Goal: Find specific page/section: Find specific page/section

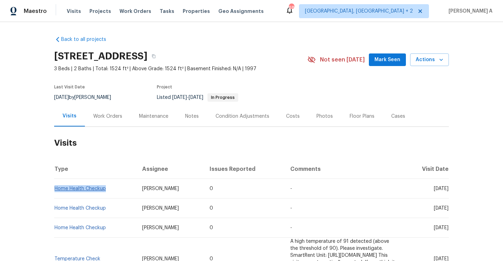
drag, startPoint x: 108, startPoint y: 190, endPoint x: 55, endPoint y: 187, distance: 53.2
click at [55, 187] on td "Home Health Checkup" at bounding box center [95, 189] width 82 height 20
copy link "Home Health Checkup"
click at [107, 111] on div "Work Orders" at bounding box center [108, 116] width 46 height 21
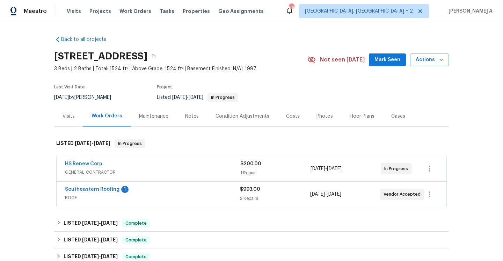
click at [117, 172] on span "GENERAL_CONTRACTOR" at bounding box center [152, 172] width 175 height 7
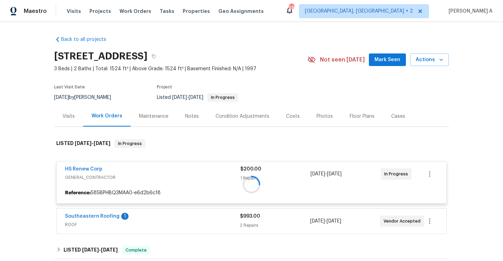
scroll to position [66, 0]
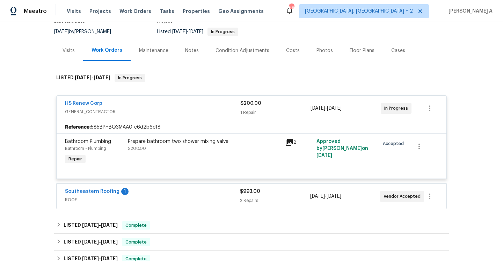
click at [145, 196] on div "Southeastern Roofing 1" at bounding box center [152, 192] width 175 height 8
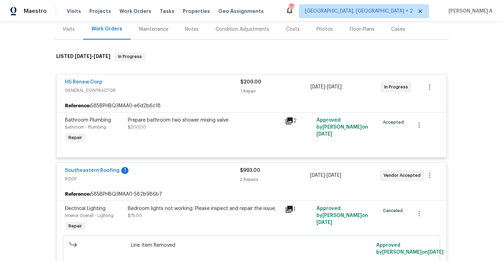
scroll to position [95, 0]
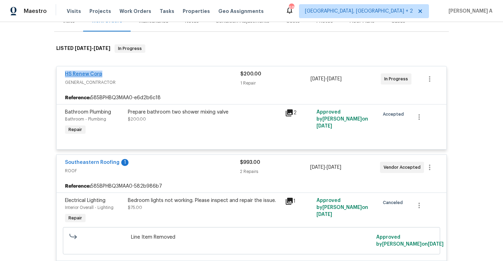
drag, startPoint x: 107, startPoint y: 74, endPoint x: 67, endPoint y: 74, distance: 40.2
click at [67, 74] on div "HS Renew Corp" at bounding box center [152, 75] width 175 height 8
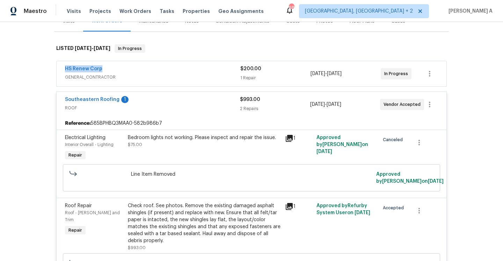
copy link "HS Renew Corp"
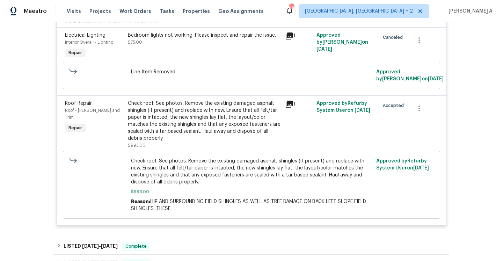
scroll to position [131, 0]
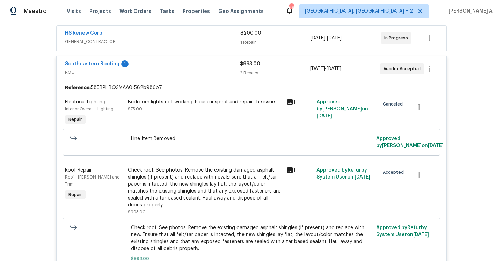
click at [148, 72] on span "ROOF" at bounding box center [152, 72] width 175 height 7
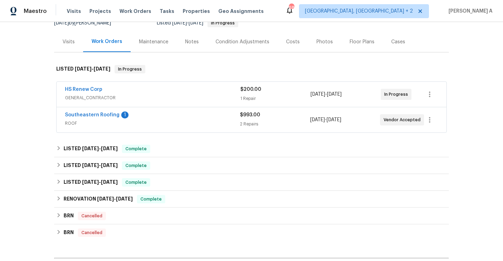
scroll to position [47, 0]
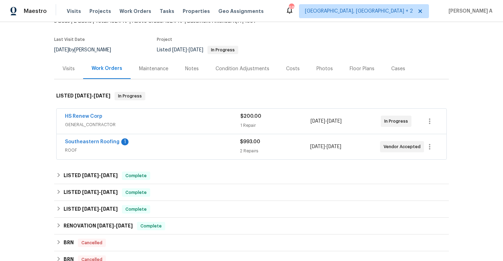
click at [72, 66] on div "Visits" at bounding box center [69, 68] width 12 height 7
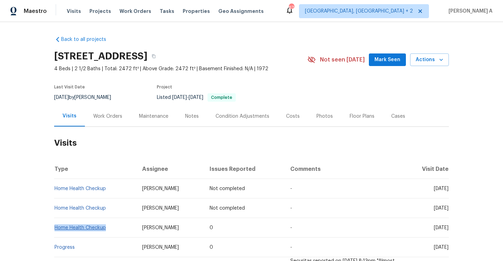
drag, startPoint x: 110, startPoint y: 228, endPoint x: 55, endPoint y: 225, distance: 55.6
click at [55, 225] on td "Home Health Checkup" at bounding box center [95, 228] width 82 height 20
copy link "Home Health Checkup"
click at [113, 113] on div "Work Orders" at bounding box center [107, 116] width 29 height 7
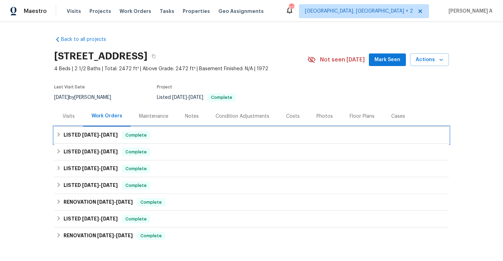
click at [116, 139] on h6 "LISTED 7/11/25 - 7/17/25" at bounding box center [91, 135] width 54 height 8
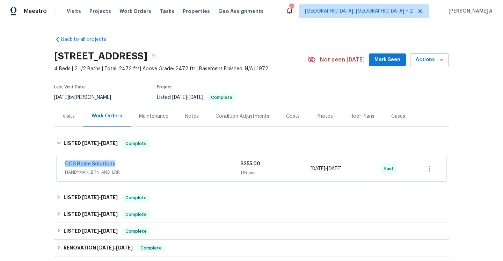
drag, startPoint x: 113, startPoint y: 166, endPoint x: 66, endPoint y: 165, distance: 47.8
click at [66, 165] on div "CCS Home Solutions" at bounding box center [152, 164] width 175 height 8
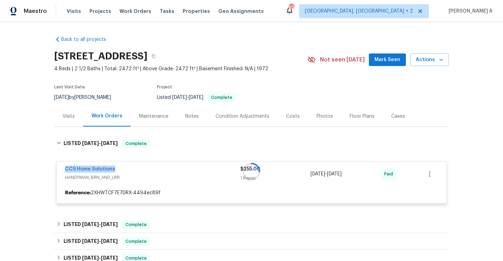
copy link "CCS Home Solutions"
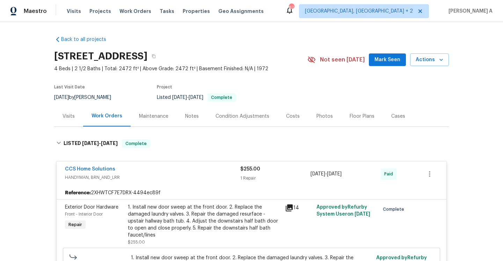
click at [69, 120] on div "Visits" at bounding box center [68, 116] width 29 height 21
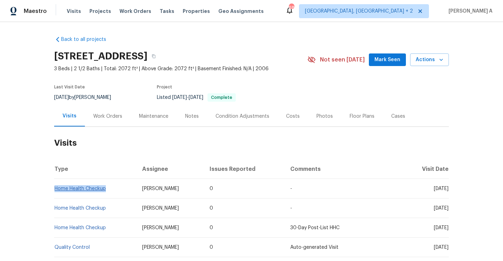
drag, startPoint x: 111, startPoint y: 188, endPoint x: 56, endPoint y: 187, distance: 55.9
click at [56, 187] on td "Home Health Checkup" at bounding box center [95, 189] width 82 height 20
copy link "Home Health Checkup"
click at [101, 116] on div "Work Orders" at bounding box center [107, 116] width 29 height 7
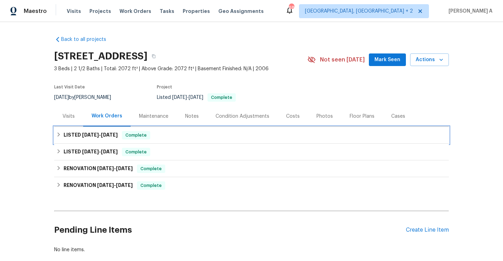
click at [109, 137] on span "[DATE]" at bounding box center [109, 134] width 17 height 5
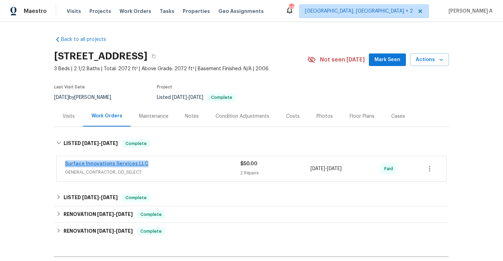
drag, startPoint x: 145, startPoint y: 166, endPoint x: 65, endPoint y: 162, distance: 80.4
click at [65, 162] on div "Surface Innovations Services LLC" at bounding box center [152, 164] width 175 height 8
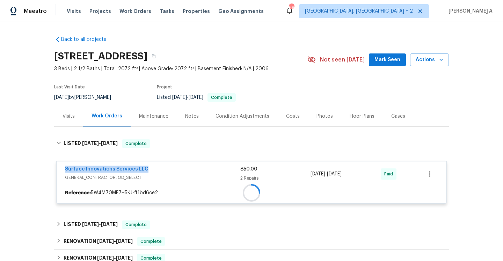
copy link "Surface Innovations Services LLC"
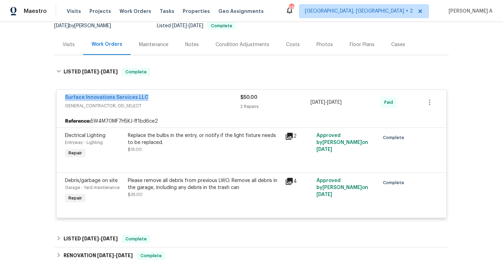
scroll to position [75, 0]
